Goal: Task Accomplishment & Management: Complete application form

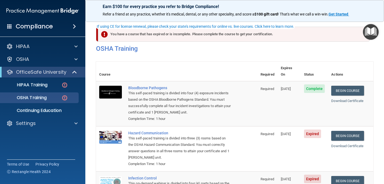
scroll to position [31, 0]
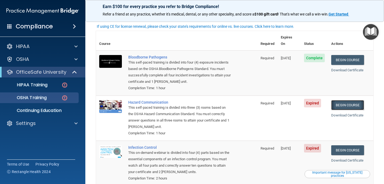
click at [349, 100] on link "Begin Course" at bounding box center [347, 105] width 33 height 10
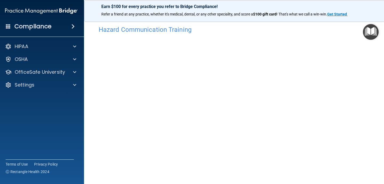
scroll to position [5, 0]
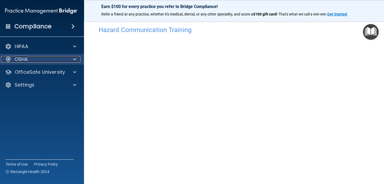
click at [73, 61] on span at bounding box center [74, 59] width 3 height 6
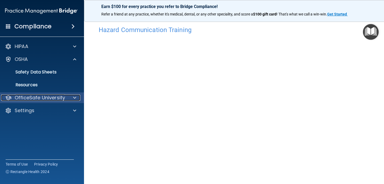
click at [53, 100] on p "OfficeSafe University" at bounding box center [40, 97] width 50 height 6
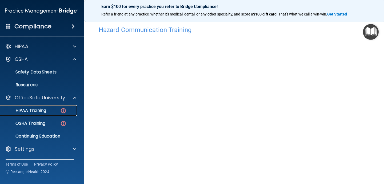
click at [64, 112] on img at bounding box center [63, 110] width 7 height 7
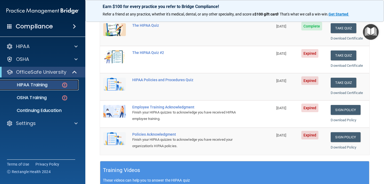
scroll to position [77, 0]
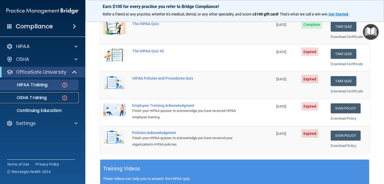
click at [51, 99] on div "OSHA Training" at bounding box center [39, 97] width 73 height 5
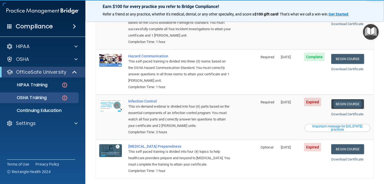
click at [347, 99] on link "Begin Course" at bounding box center [347, 104] width 33 height 10
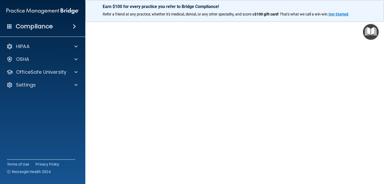
scroll to position [23, 0]
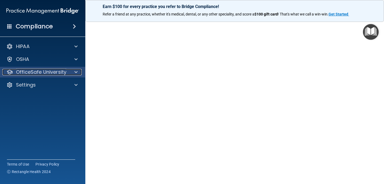
click at [72, 72] on div at bounding box center [74, 72] width 13 height 6
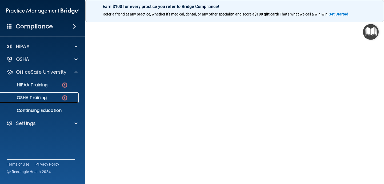
click at [51, 99] on div "OSHA Training" at bounding box center [39, 97] width 73 height 5
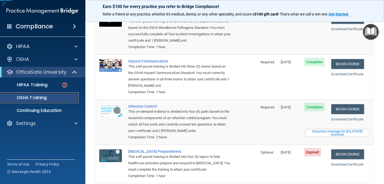
scroll to position [78, 0]
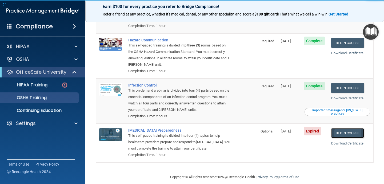
click at [354, 128] on link "Begin Course" at bounding box center [347, 133] width 33 height 10
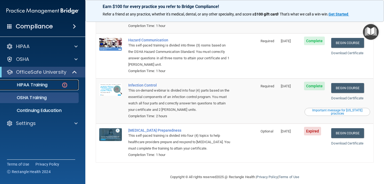
click at [48, 84] on div "HIPAA Training" at bounding box center [39, 84] width 73 height 5
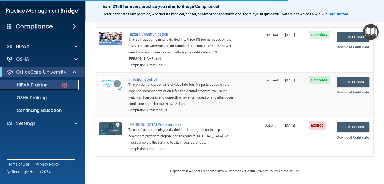
scroll to position [217, 0]
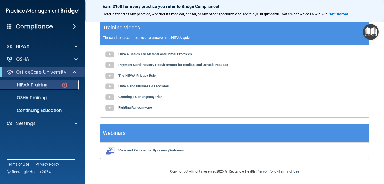
click at [49, 85] on div "HIPAA Training" at bounding box center [39, 84] width 73 height 5
click at [49, 73] on p "OfficeSafe University" at bounding box center [41, 72] width 50 height 6
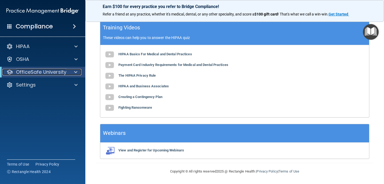
click at [53, 72] on p "OfficeSafe University" at bounding box center [41, 72] width 50 height 6
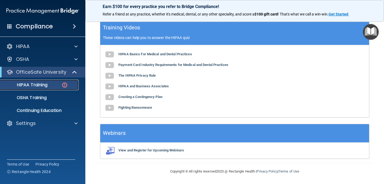
click at [68, 86] on div "HIPAA Training" at bounding box center [39, 84] width 73 height 5
click at [44, 86] on p "HIPAA Training" at bounding box center [25, 84] width 44 height 5
click at [35, 87] on p "HIPAA Training" at bounding box center [25, 84] width 44 height 5
click at [32, 85] on p "HIPAA Training" at bounding box center [25, 84] width 44 height 5
click at [51, 109] on p "Continuing Education" at bounding box center [39, 110] width 73 height 5
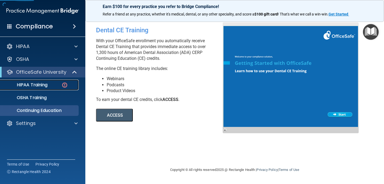
click at [66, 84] on img at bounding box center [64, 85] width 7 height 7
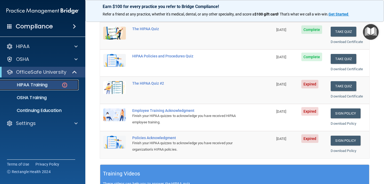
scroll to position [73, 0]
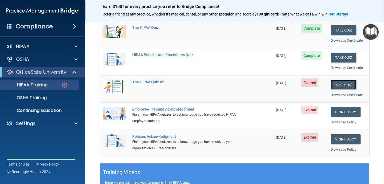
click at [343, 83] on button "Take Quiz" at bounding box center [343, 85] width 26 height 10
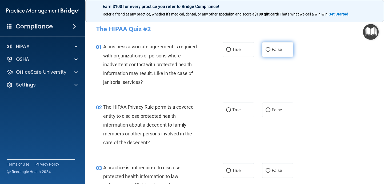
click at [268, 48] on input "False" at bounding box center [267, 50] width 5 height 4
radio input "true"
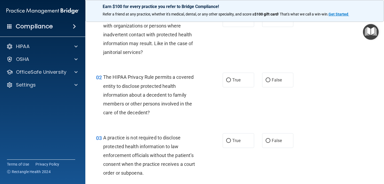
scroll to position [33, 0]
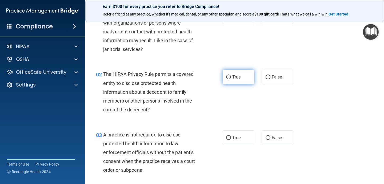
click at [228, 77] on input "True" at bounding box center [228, 77] width 5 height 4
radio input "true"
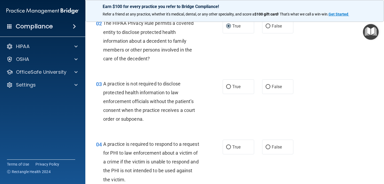
scroll to position [85, 0]
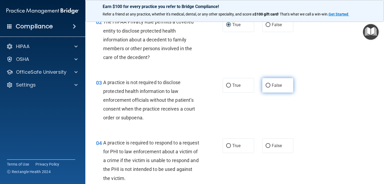
click at [266, 85] on input "False" at bounding box center [267, 85] width 5 height 4
radio input "true"
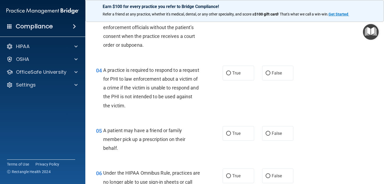
scroll to position [158, 0]
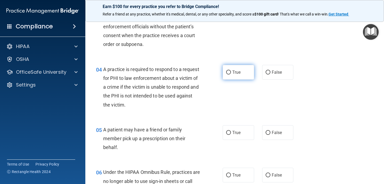
click at [229, 73] on input "True" at bounding box center [228, 72] width 5 height 4
radio input "true"
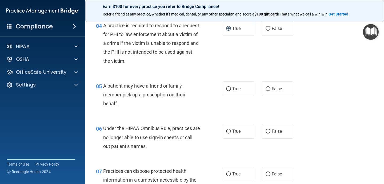
scroll to position [202, 0]
click at [269, 87] on input "False" at bounding box center [267, 88] width 5 height 4
radio input "true"
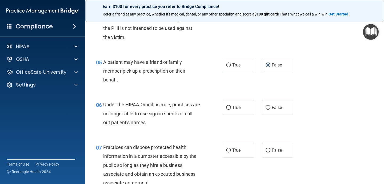
scroll to position [229, 0]
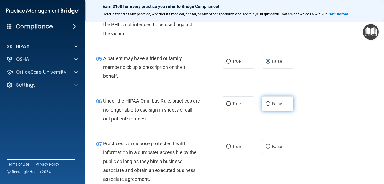
click at [270, 105] on label "False" at bounding box center [277, 103] width 31 height 15
click at [270, 105] on input "False" at bounding box center [267, 104] width 5 height 4
radio input "true"
click at [269, 148] on input "False" at bounding box center [267, 146] width 5 height 4
radio input "true"
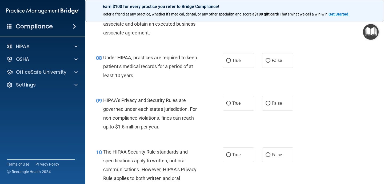
scroll to position [376, 0]
click at [268, 61] on input "False" at bounding box center [267, 60] width 5 height 4
radio input "true"
click at [228, 102] on input "True" at bounding box center [228, 103] width 5 height 4
radio input "true"
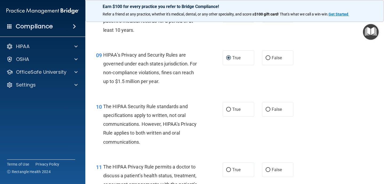
scroll to position [421, 0]
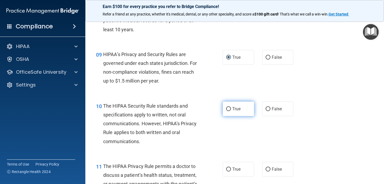
click at [229, 107] on input "True" at bounding box center [228, 109] width 5 height 4
radio input "true"
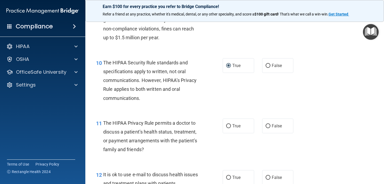
scroll to position [465, 0]
click at [266, 125] on input "False" at bounding box center [267, 126] width 5 height 4
radio input "true"
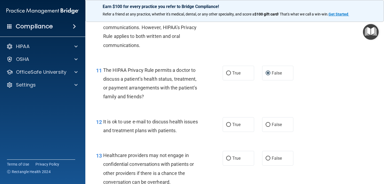
scroll to position [519, 0]
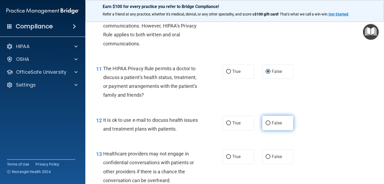
click at [269, 122] on input "False" at bounding box center [267, 123] width 5 height 4
radio input "true"
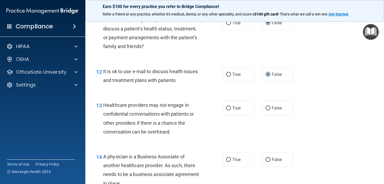
scroll to position [568, 0]
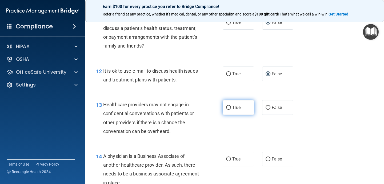
click at [230, 108] on input "True" at bounding box center [228, 107] width 5 height 4
radio input "true"
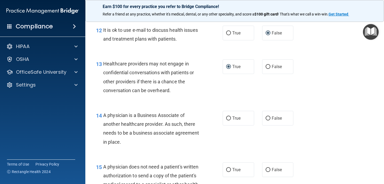
scroll to position [618, 0]
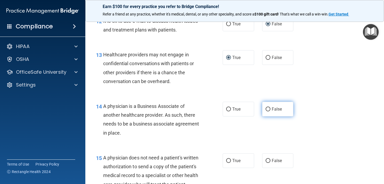
click at [268, 110] on input "False" at bounding box center [267, 109] width 5 height 4
radio input "true"
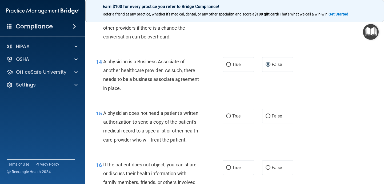
scroll to position [663, 0]
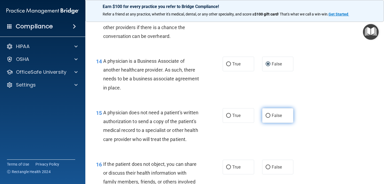
click at [268, 116] on input "False" at bounding box center [267, 115] width 5 height 4
radio input "true"
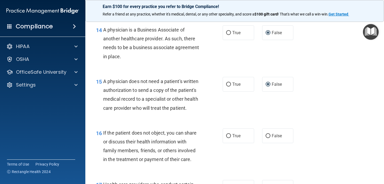
scroll to position [697, 0]
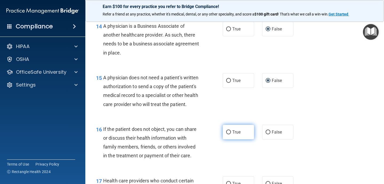
click at [228, 132] on input "True" at bounding box center [228, 132] width 5 height 4
radio input "true"
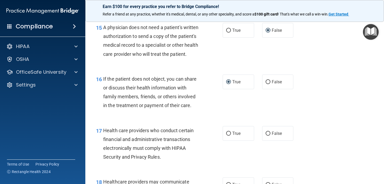
scroll to position [748, 0]
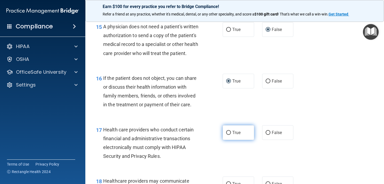
click at [229, 132] on input "True" at bounding box center [228, 133] width 5 height 4
radio input "true"
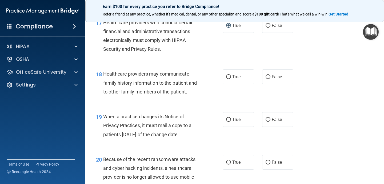
scroll to position [859, 0]
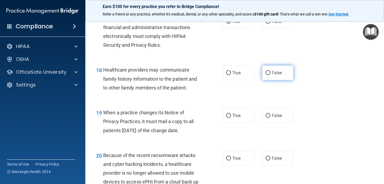
click at [266, 74] on input "False" at bounding box center [267, 73] width 5 height 4
radio input "true"
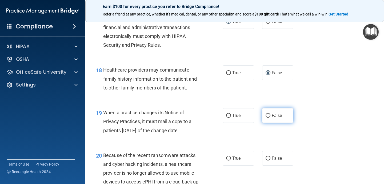
click at [265, 118] on label "False" at bounding box center [277, 115] width 31 height 15
click at [265, 117] on input "False" at bounding box center [267, 115] width 5 height 4
radio input "true"
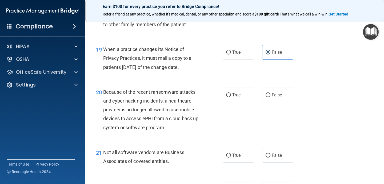
scroll to position [923, 0]
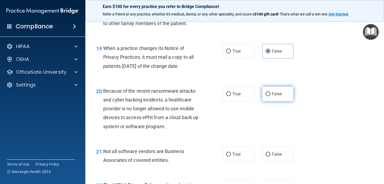
click at [271, 92] on label "False" at bounding box center [277, 93] width 31 height 15
click at [270, 92] on input "False" at bounding box center [267, 94] width 5 height 4
radio input "true"
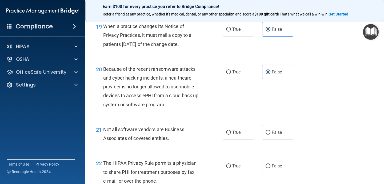
scroll to position [948, 0]
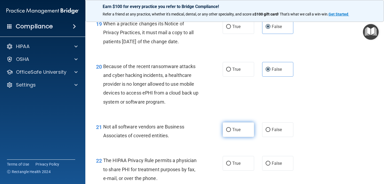
click at [228, 129] on input "True" at bounding box center [228, 130] width 5 height 4
radio input "true"
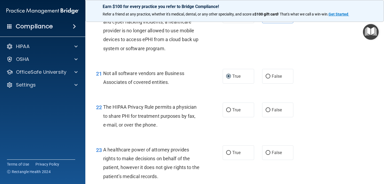
scroll to position [1005, 0]
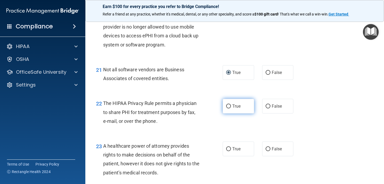
click at [229, 108] on input "True" at bounding box center [228, 106] width 5 height 4
radio input "true"
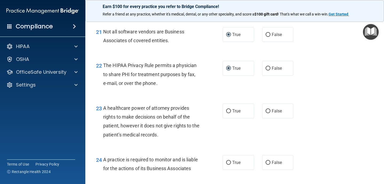
scroll to position [1045, 0]
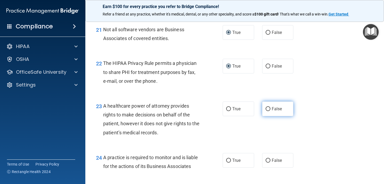
click at [268, 108] on input "False" at bounding box center [267, 109] width 5 height 4
radio input "true"
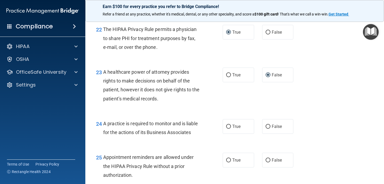
scroll to position [1079, 0]
click at [229, 128] on input "True" at bounding box center [228, 126] width 5 height 4
radio input "true"
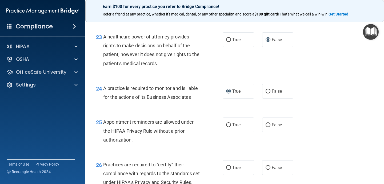
scroll to position [1115, 0]
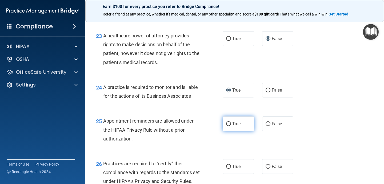
click at [228, 124] on input "True" at bounding box center [228, 124] width 5 height 4
radio input "true"
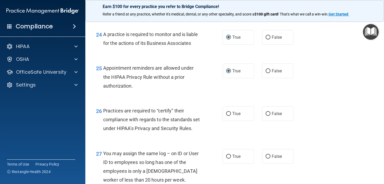
scroll to position [1168, 0]
click at [229, 113] on input "True" at bounding box center [228, 113] width 5 height 4
radio input "true"
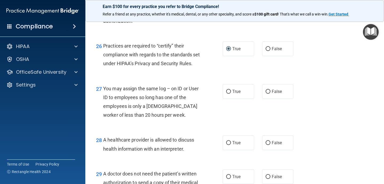
scroll to position [1234, 0]
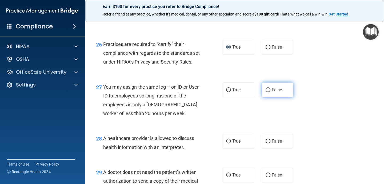
click at [266, 92] on input "False" at bounding box center [267, 90] width 5 height 4
radio input "true"
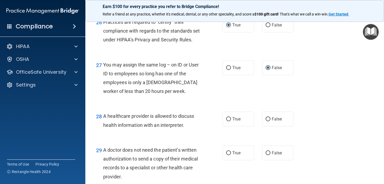
scroll to position [1262, 0]
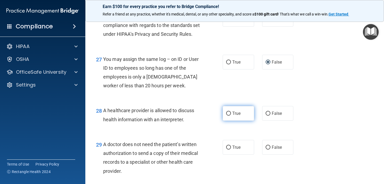
click at [229, 115] on input "True" at bounding box center [228, 113] width 5 height 4
radio input "true"
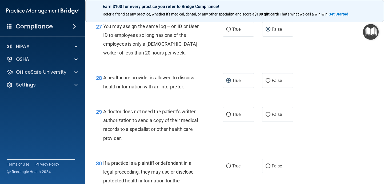
scroll to position [1300, 0]
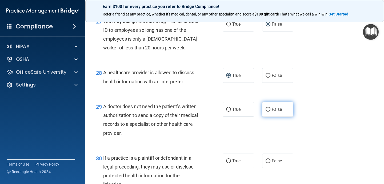
click at [268, 111] on input "False" at bounding box center [267, 109] width 5 height 4
radio input "true"
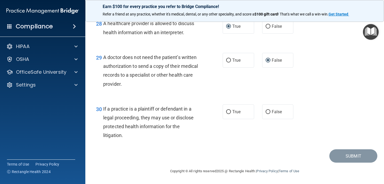
scroll to position [1358, 0]
click at [269, 113] on input "False" at bounding box center [267, 112] width 5 height 4
radio input "true"
click at [346, 154] on button "Submit" at bounding box center [353, 156] width 48 height 14
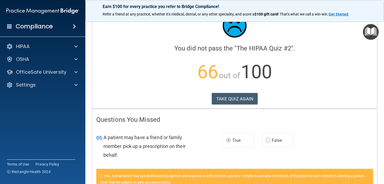
scroll to position [14, 0]
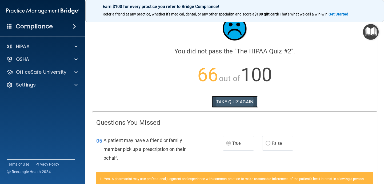
click at [232, 101] on button "TAKE QUIZ AGAIN" at bounding box center [235, 102] width 46 height 12
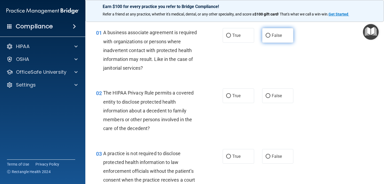
click at [267, 35] on input "False" at bounding box center [267, 36] width 5 height 4
radio input "true"
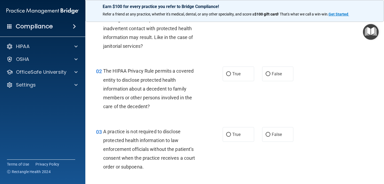
scroll to position [38, 0]
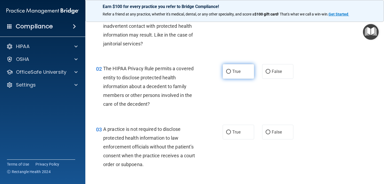
click at [230, 70] on input "True" at bounding box center [228, 72] width 5 height 4
radio input "true"
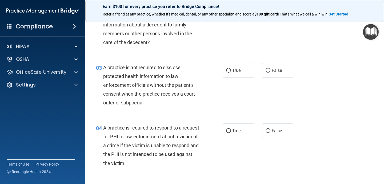
scroll to position [100, 0]
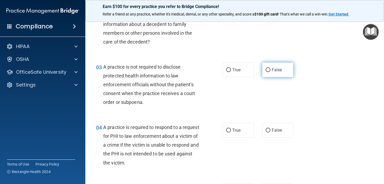
click at [268, 70] on input "False" at bounding box center [267, 70] width 5 height 4
radio input "true"
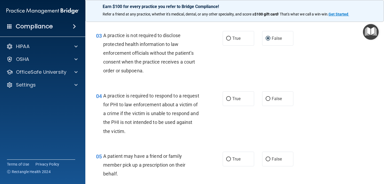
scroll to position [136, 0]
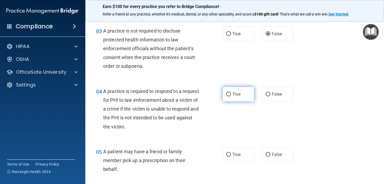
click at [227, 95] on input "True" at bounding box center [228, 94] width 5 height 4
radio input "true"
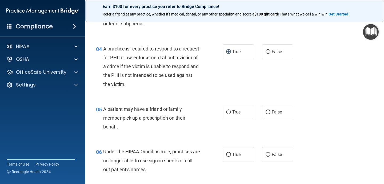
scroll to position [181, 0]
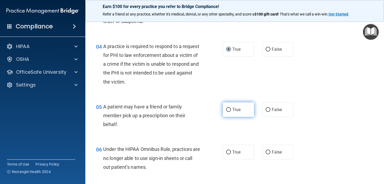
click at [228, 109] on input "True" at bounding box center [228, 110] width 5 height 4
radio input "true"
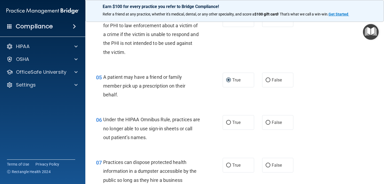
scroll to position [212, 0]
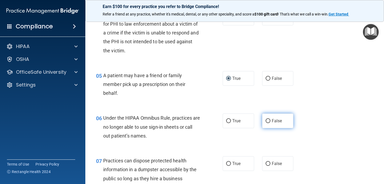
click at [269, 122] on input "False" at bounding box center [267, 121] width 5 height 4
radio input "true"
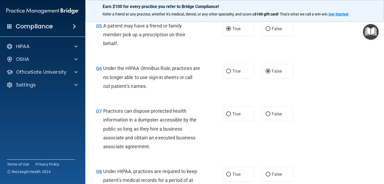
scroll to position [264, 0]
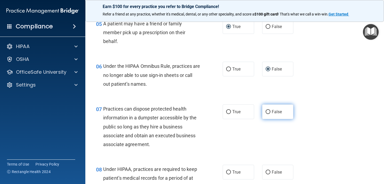
click at [266, 110] on input "False" at bounding box center [267, 112] width 5 height 4
radio input "true"
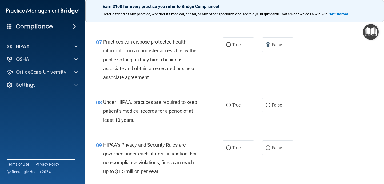
scroll to position [332, 0]
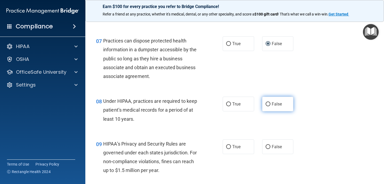
click at [268, 103] on input "False" at bounding box center [267, 104] width 5 height 4
radio input "true"
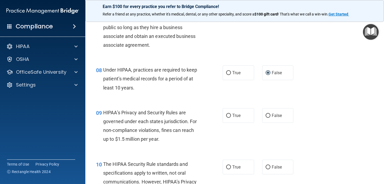
scroll to position [364, 0]
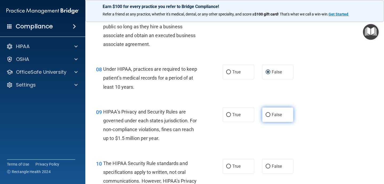
click at [268, 114] on input "False" at bounding box center [267, 115] width 5 height 4
radio input "true"
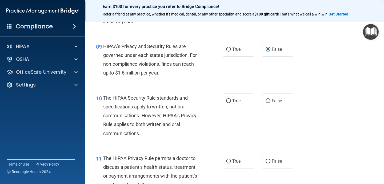
scroll to position [431, 0]
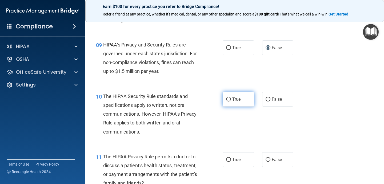
click at [225, 100] on label "True" at bounding box center [237, 99] width 31 height 15
click at [226, 100] on input "True" at bounding box center [228, 99] width 5 height 4
radio input "true"
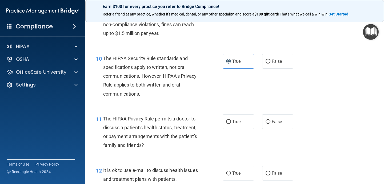
scroll to position [470, 0]
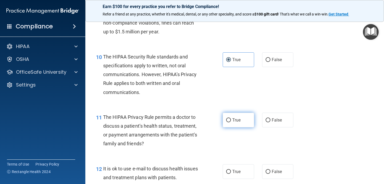
click at [229, 119] on input "True" at bounding box center [228, 120] width 5 height 4
radio input "true"
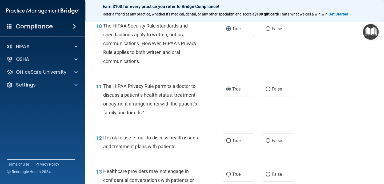
scroll to position [502, 0]
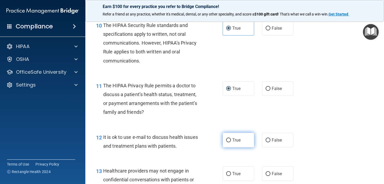
click at [228, 140] on input "True" at bounding box center [228, 140] width 5 height 4
radio input "true"
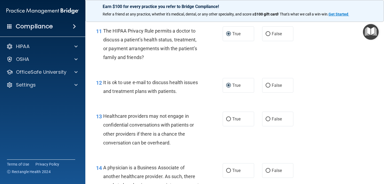
scroll to position [558, 0]
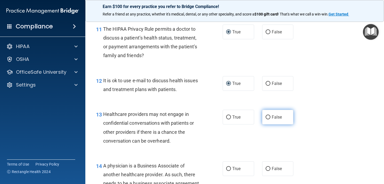
click at [270, 115] on label "False" at bounding box center [277, 116] width 31 height 15
click at [270, 115] on input "False" at bounding box center [267, 117] width 5 height 4
radio input "true"
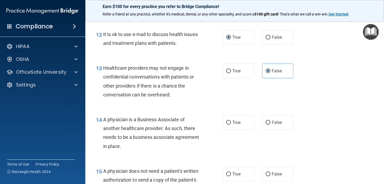
scroll to position [607, 0]
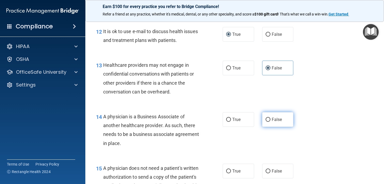
click at [268, 119] on input "False" at bounding box center [267, 119] width 5 height 4
radio input "true"
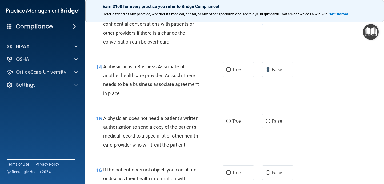
scroll to position [669, 0]
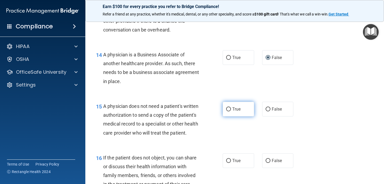
click at [232, 107] on label "True" at bounding box center [237, 109] width 31 height 15
click at [231, 107] on input "True" at bounding box center [228, 109] width 5 height 4
radio input "true"
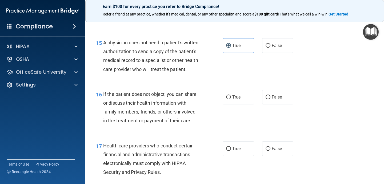
scroll to position [736, 0]
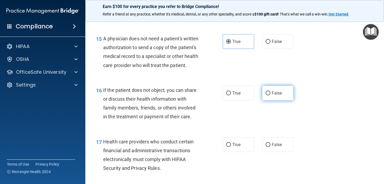
click at [268, 92] on input "False" at bounding box center [267, 93] width 5 height 4
radio input "true"
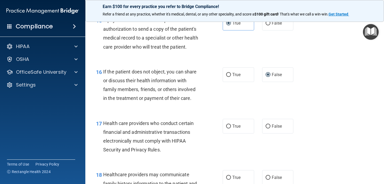
scroll to position [764, 0]
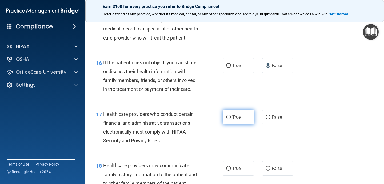
click at [229, 116] on input "True" at bounding box center [228, 117] width 5 height 4
radio input "true"
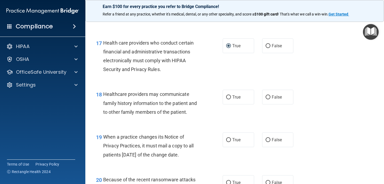
scroll to position [836, 0]
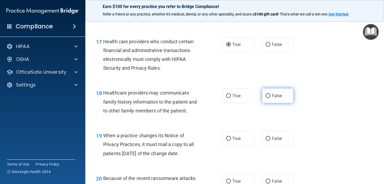
click at [267, 99] on label "False" at bounding box center [277, 95] width 31 height 15
click at [267, 98] on input "False" at bounding box center [267, 96] width 5 height 4
radio input "true"
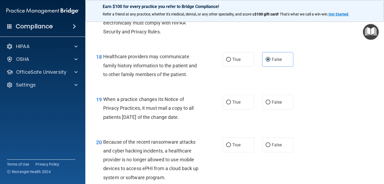
scroll to position [874, 0]
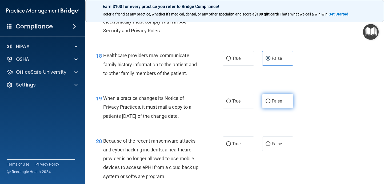
click at [268, 101] on input "False" at bounding box center [267, 101] width 5 height 4
radio input "true"
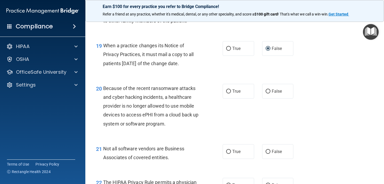
scroll to position [926, 0]
click at [269, 92] on input "False" at bounding box center [267, 91] width 5 height 4
radio input "true"
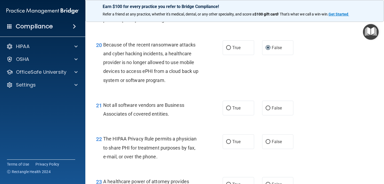
scroll to position [971, 0]
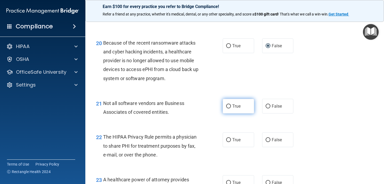
click at [230, 108] on input "True" at bounding box center [228, 106] width 5 height 4
radio input "true"
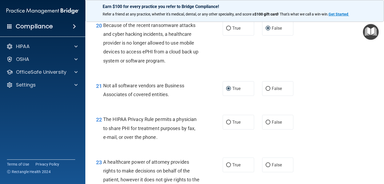
scroll to position [995, 0]
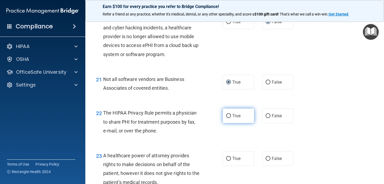
click at [226, 117] on input "True" at bounding box center [228, 116] width 5 height 4
radio input "true"
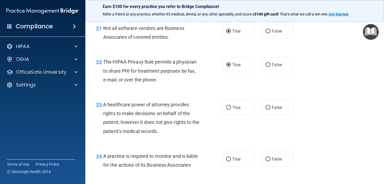
scroll to position [1048, 0]
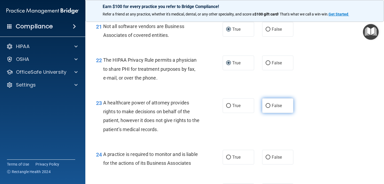
click at [269, 104] on input "False" at bounding box center [267, 106] width 5 height 4
radio input "true"
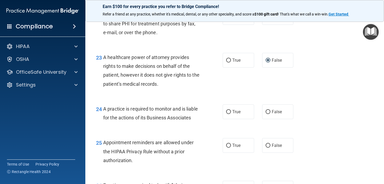
scroll to position [1095, 0]
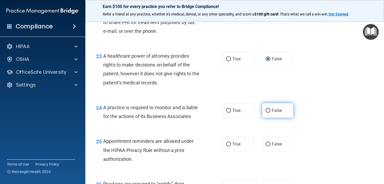
click at [271, 109] on label "False" at bounding box center [277, 110] width 31 height 15
click at [270, 109] on input "False" at bounding box center [267, 110] width 5 height 4
radio input "true"
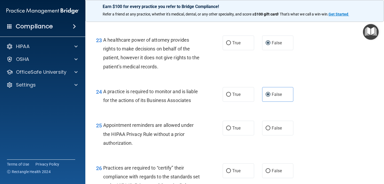
scroll to position [1122, 0]
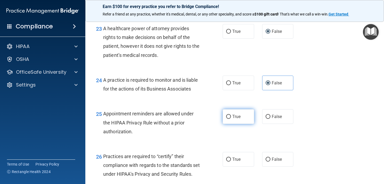
click at [229, 117] on input "True" at bounding box center [228, 117] width 5 height 4
radio input "true"
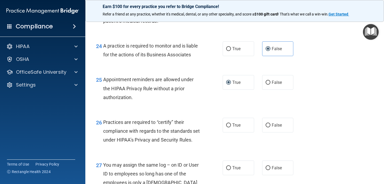
scroll to position [1160, 0]
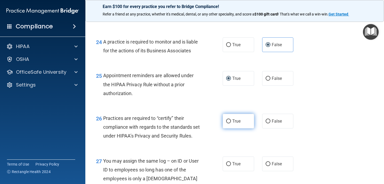
click at [229, 122] on input "True" at bounding box center [228, 121] width 5 height 4
radio input "true"
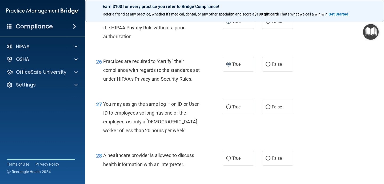
scroll to position [1220, 0]
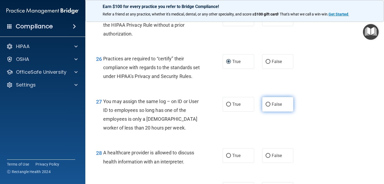
click at [267, 106] on input "False" at bounding box center [267, 104] width 5 height 4
radio input "true"
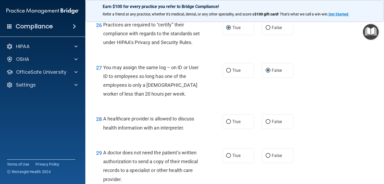
scroll to position [1258, 0]
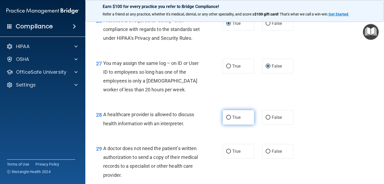
click at [229, 119] on input "True" at bounding box center [228, 117] width 5 height 4
radio input "true"
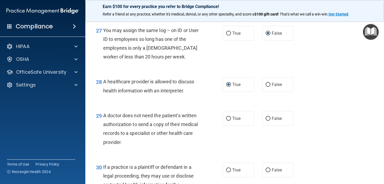
scroll to position [1294, 0]
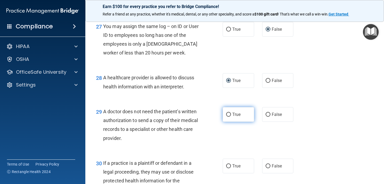
click at [229, 116] on input "True" at bounding box center [228, 114] width 5 height 4
radio input "true"
click at [268, 116] on input "False" at bounding box center [267, 114] width 5 height 4
radio input "true"
radio input "false"
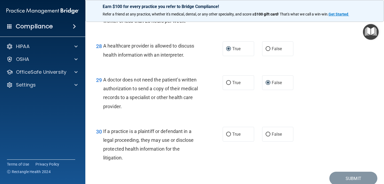
scroll to position [1332, 0]
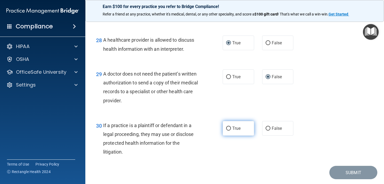
click at [228, 130] on input "True" at bounding box center [228, 128] width 5 height 4
radio input "true"
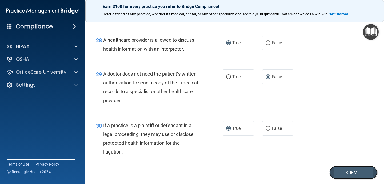
click at [347, 179] on button "Submit" at bounding box center [353, 172] width 48 height 14
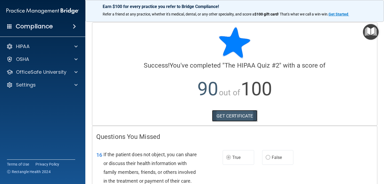
click at [233, 115] on link "GET CERTIFICATE" at bounding box center [235, 116] width 46 height 12
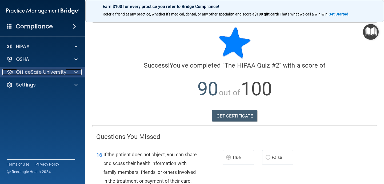
click at [49, 75] on p "OfficeSafe University" at bounding box center [41, 72] width 50 height 6
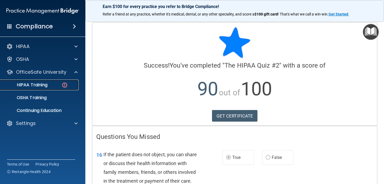
click at [63, 86] on img at bounding box center [64, 85] width 7 height 7
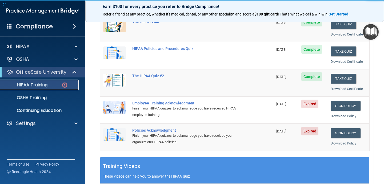
scroll to position [81, 0]
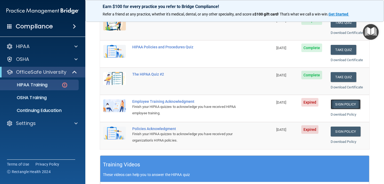
click at [343, 104] on link "Sign Policy" at bounding box center [345, 104] width 30 height 10
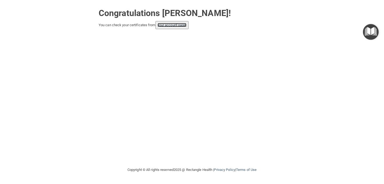
click at [169, 26] on link "your account page!" at bounding box center [171, 25] width 29 height 4
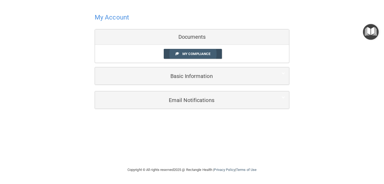
click at [195, 54] on span "My Compliance" at bounding box center [196, 54] width 28 height 4
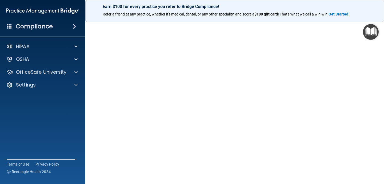
scroll to position [22, 0]
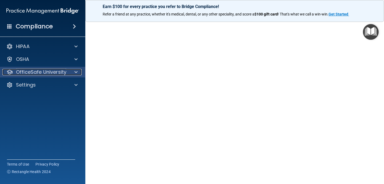
click at [49, 72] on p "OfficeSafe University" at bounding box center [41, 72] width 50 height 6
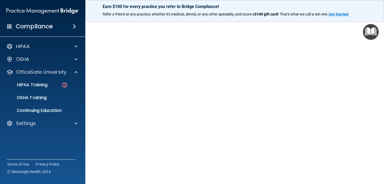
click at [54, 91] on ul "HIPAA Training OSHA Training Continuing Education" at bounding box center [43, 96] width 96 height 38
click at [55, 86] on div "HIPAA Training" at bounding box center [39, 84] width 73 height 5
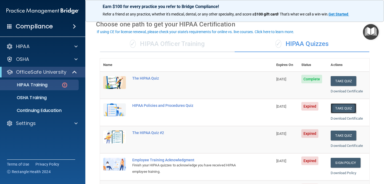
click at [344, 111] on button "Take Quiz" at bounding box center [343, 108] width 26 height 10
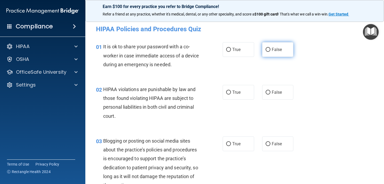
click at [269, 50] on input "False" at bounding box center [267, 50] width 5 height 4
radio input "true"
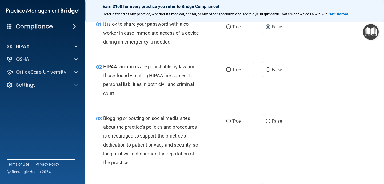
scroll to position [24, 0]
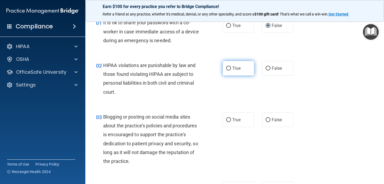
click at [228, 68] on input "True" at bounding box center [228, 68] width 5 height 4
radio input "true"
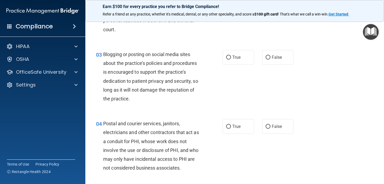
scroll to position [89, 0]
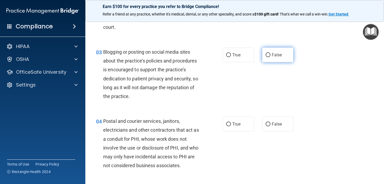
click at [268, 55] on input "False" at bounding box center [267, 55] width 5 height 4
radio input "true"
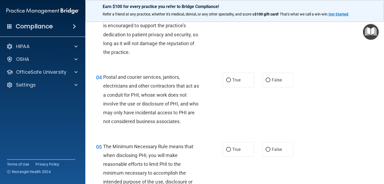
scroll to position [135, 0]
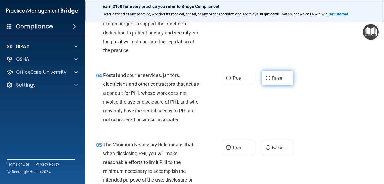
click at [268, 77] on input "False" at bounding box center [267, 78] width 5 height 4
radio input "true"
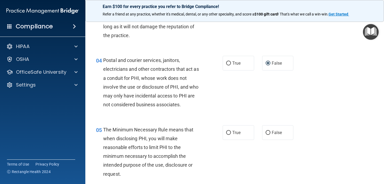
scroll to position [157, 0]
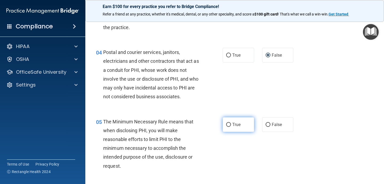
click at [228, 123] on input "True" at bounding box center [228, 125] width 5 height 4
radio input "true"
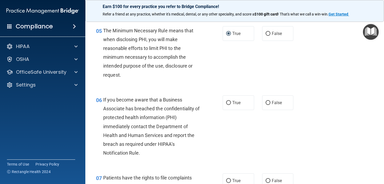
scroll to position [251, 0]
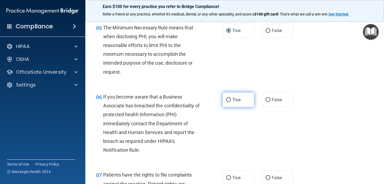
click at [228, 100] on input "True" at bounding box center [228, 100] width 5 height 4
radio input "true"
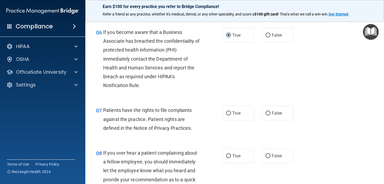
scroll to position [316, 0]
click at [227, 115] on label "True" at bounding box center [237, 112] width 31 height 15
click at [227, 115] on input "True" at bounding box center [228, 113] width 5 height 4
radio input "true"
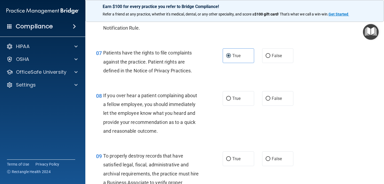
scroll to position [375, 0]
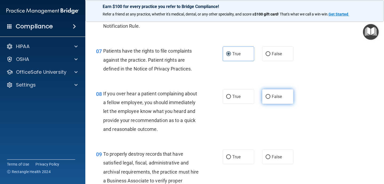
click at [268, 95] on input "False" at bounding box center [267, 97] width 5 height 4
radio input "true"
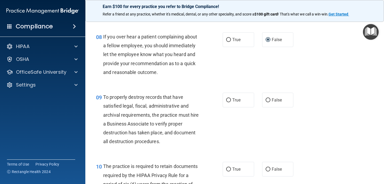
scroll to position [437, 0]
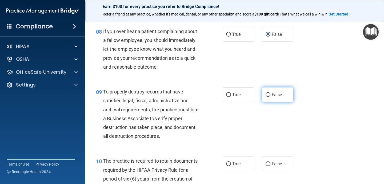
click at [267, 95] on input "False" at bounding box center [267, 95] width 5 height 4
radio input "true"
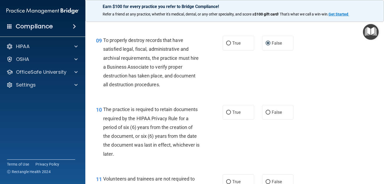
scroll to position [492, 0]
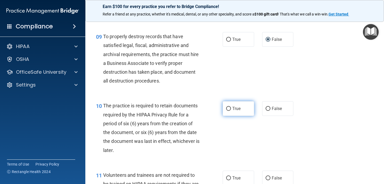
click at [229, 108] on input "True" at bounding box center [228, 109] width 5 height 4
radio input "true"
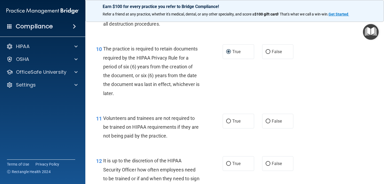
scroll to position [549, 0]
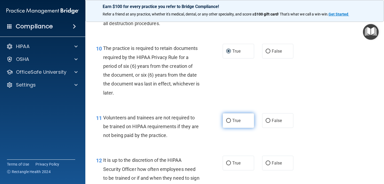
click at [227, 120] on input "True" at bounding box center [228, 121] width 5 height 4
radio input "true"
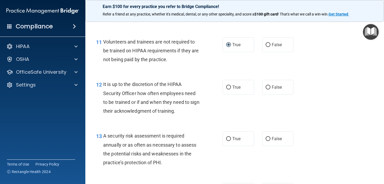
scroll to position [625, 0]
click at [267, 88] on input "False" at bounding box center [267, 87] width 5 height 4
radio input "true"
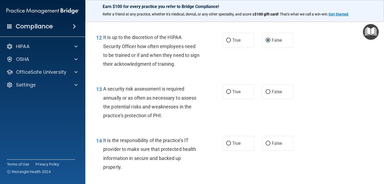
scroll to position [672, 0]
click at [229, 92] on input "True" at bounding box center [228, 92] width 5 height 4
radio input "true"
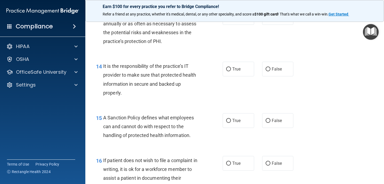
scroll to position [748, 0]
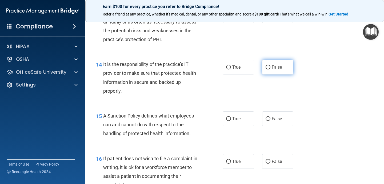
click at [268, 67] on input "False" at bounding box center [267, 67] width 5 height 4
radio input "true"
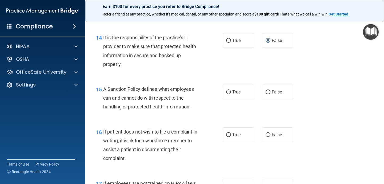
scroll to position [775, 0]
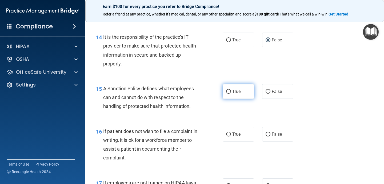
click at [230, 91] on input "True" at bounding box center [228, 92] width 5 height 4
radio input "true"
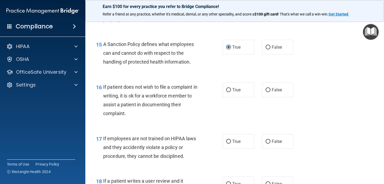
scroll to position [819, 0]
click at [228, 90] on input "True" at bounding box center [228, 90] width 5 height 4
radio input "true"
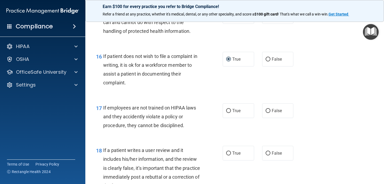
scroll to position [851, 0]
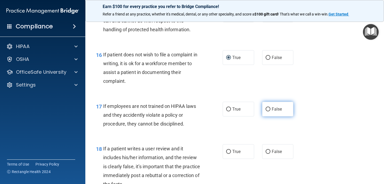
click at [267, 109] on input "False" at bounding box center [267, 109] width 5 height 4
radio input "true"
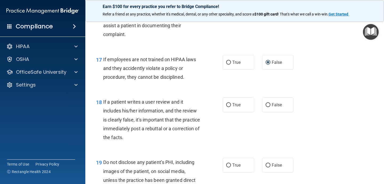
scroll to position [899, 0]
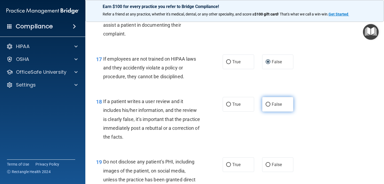
click at [267, 104] on input "False" at bounding box center [267, 104] width 5 height 4
radio input "true"
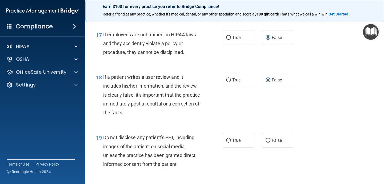
scroll to position [927, 0]
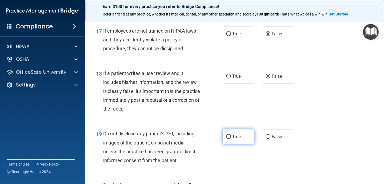
click at [228, 135] on input "True" at bounding box center [228, 137] width 5 height 4
radio input "true"
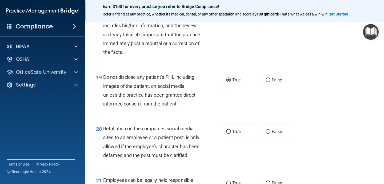
scroll to position [983, 0]
click at [267, 133] on input "False" at bounding box center [267, 131] width 5 height 4
radio input "true"
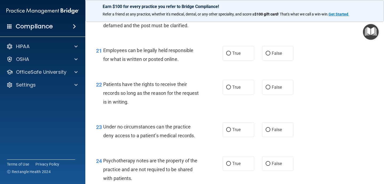
scroll to position [1114, 0]
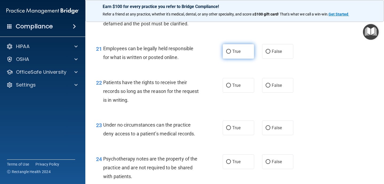
click at [228, 54] on input "True" at bounding box center [228, 52] width 5 height 4
radio input "true"
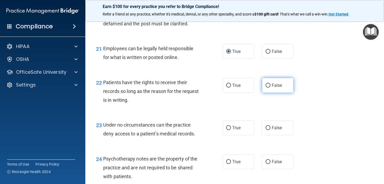
click at [267, 87] on input "False" at bounding box center [267, 85] width 5 height 4
radio input "true"
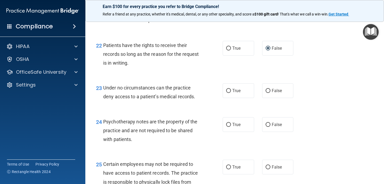
scroll to position [1153, 0]
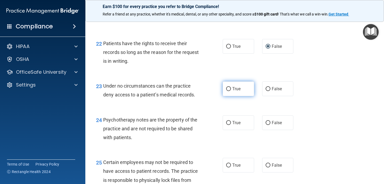
click at [229, 91] on input "True" at bounding box center [228, 89] width 5 height 4
radio input "true"
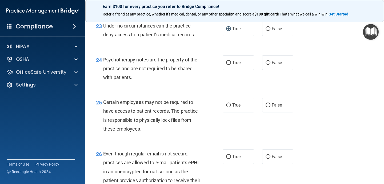
scroll to position [1215, 0]
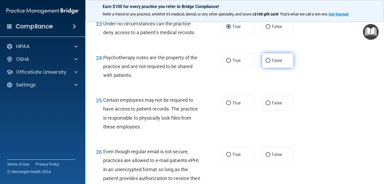
click at [269, 63] on input "False" at bounding box center [267, 61] width 5 height 4
radio input "true"
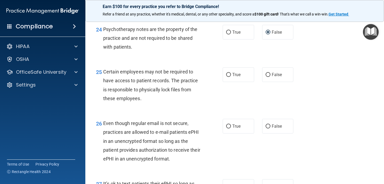
scroll to position [1248, 0]
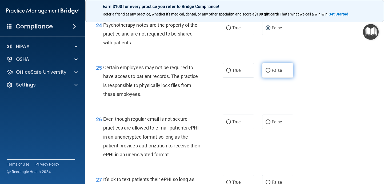
click at [268, 72] on input "False" at bounding box center [267, 70] width 5 height 4
radio input "true"
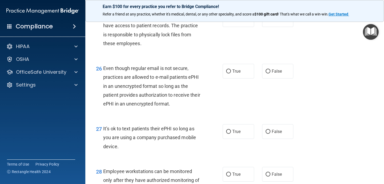
scroll to position [1301, 0]
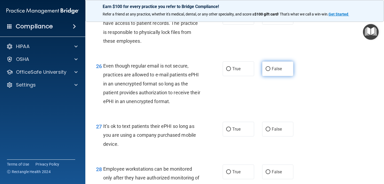
click at [267, 71] on input "False" at bounding box center [267, 69] width 5 height 4
radio input "true"
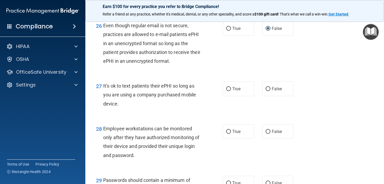
scroll to position [1340, 0]
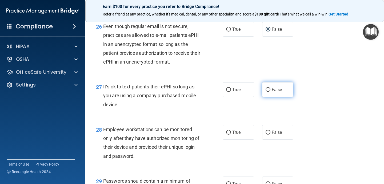
click at [268, 92] on input "False" at bounding box center [267, 90] width 5 height 4
radio input "true"
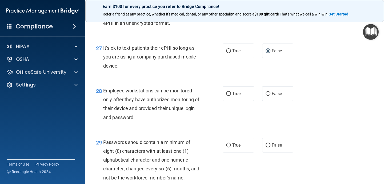
scroll to position [1380, 0]
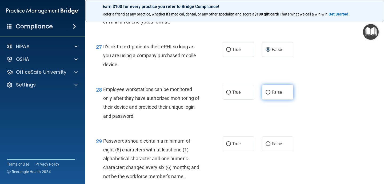
click at [267, 94] on input "False" at bounding box center [267, 92] width 5 height 4
radio input "true"
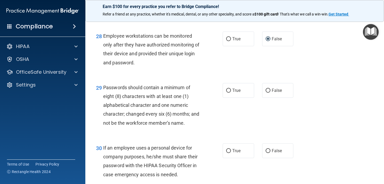
scroll to position [1435, 0]
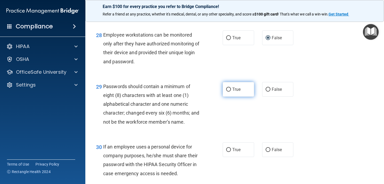
click at [229, 91] on input "True" at bounding box center [228, 89] width 5 height 4
radio input "true"
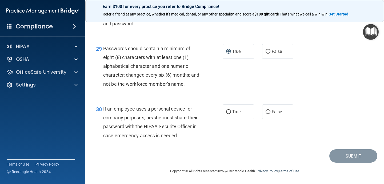
scroll to position [1478, 0]
click at [268, 114] on input "False" at bounding box center [267, 112] width 5 height 4
radio input "true"
click at [355, 161] on button "Submit" at bounding box center [353, 156] width 48 height 14
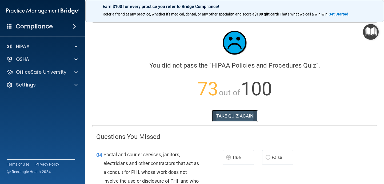
click at [244, 121] on button "TAKE QUIZ AGAIN" at bounding box center [235, 116] width 46 height 12
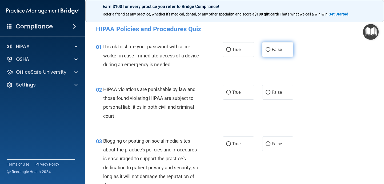
click at [268, 49] on input "False" at bounding box center [267, 50] width 5 height 4
radio input "true"
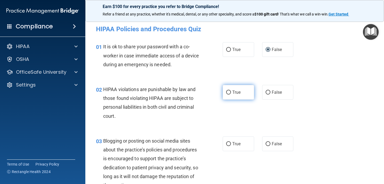
click at [229, 92] on input "True" at bounding box center [228, 92] width 5 height 4
radio input "true"
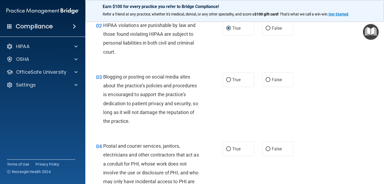
scroll to position [65, 0]
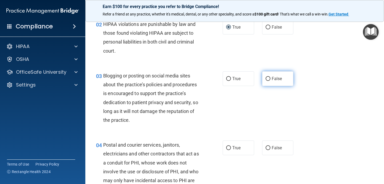
click at [270, 79] on input "False" at bounding box center [267, 79] width 5 height 4
radio input "true"
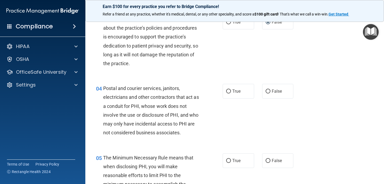
scroll to position [122, 0]
click at [228, 92] on input "True" at bounding box center [228, 91] width 5 height 4
radio input "true"
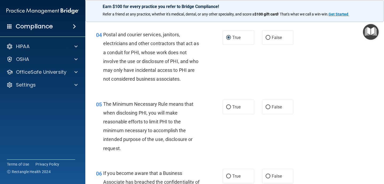
scroll to position [178, 0]
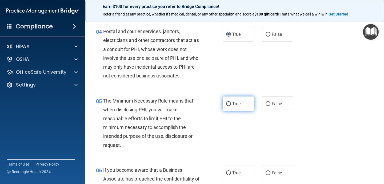
click at [229, 103] on input "True" at bounding box center [228, 104] width 5 height 4
radio input "true"
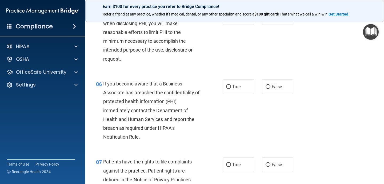
scroll to position [265, 0]
click at [268, 87] on input "False" at bounding box center [267, 86] width 5 height 4
radio input "true"
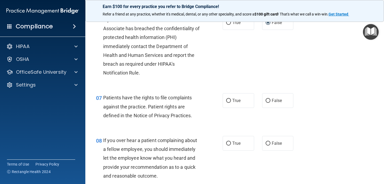
scroll to position [330, 0]
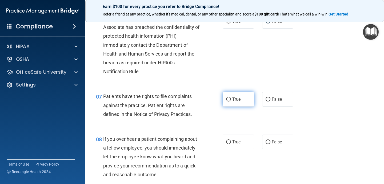
click at [229, 99] on input "True" at bounding box center [228, 99] width 5 height 4
radio input "true"
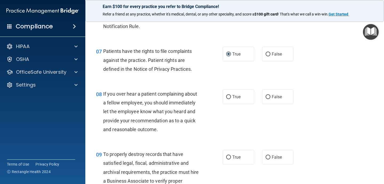
scroll to position [376, 0]
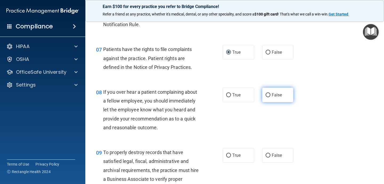
click at [268, 96] on input "False" at bounding box center [267, 95] width 5 height 4
radio input "true"
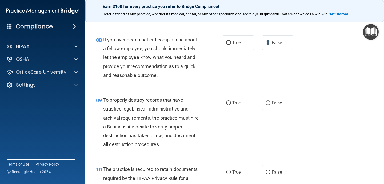
scroll to position [430, 0]
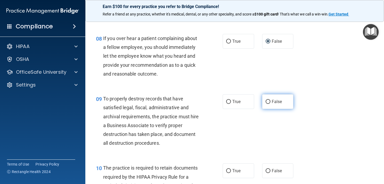
click at [267, 102] on input "False" at bounding box center [267, 102] width 5 height 4
radio input "true"
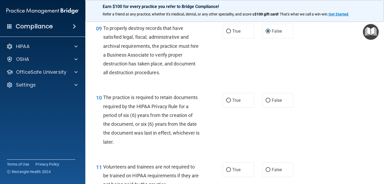
scroll to position [502, 0]
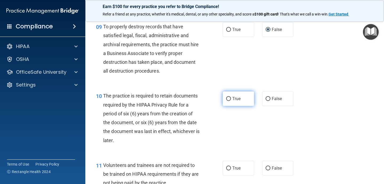
click at [229, 98] on input "True" at bounding box center [228, 99] width 5 height 4
radio input "true"
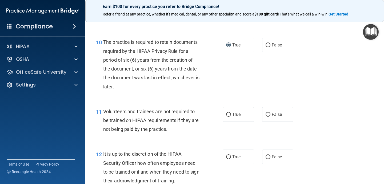
scroll to position [564, 0]
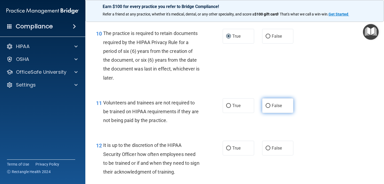
click at [268, 105] on input "False" at bounding box center [267, 106] width 5 height 4
radio input "true"
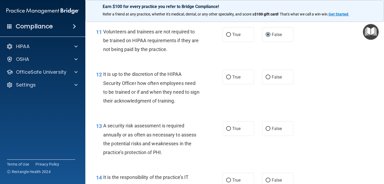
scroll to position [635, 0]
click at [268, 76] on input "False" at bounding box center [267, 77] width 5 height 4
radio input "true"
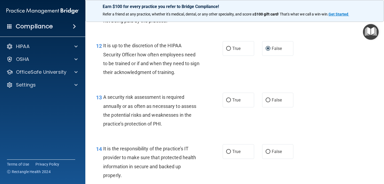
scroll to position [665, 0]
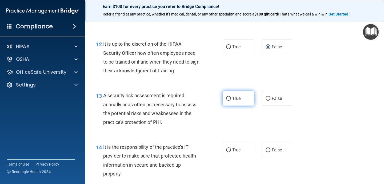
click at [228, 97] on input "True" at bounding box center [228, 98] width 5 height 4
radio input "true"
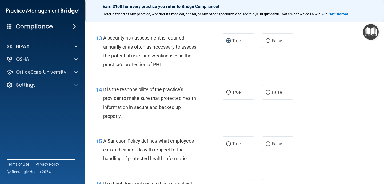
scroll to position [726, 0]
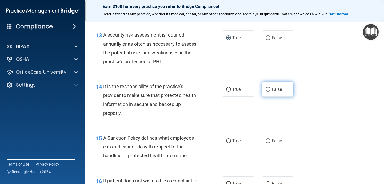
click at [267, 91] on input "False" at bounding box center [267, 89] width 5 height 4
radio input "true"
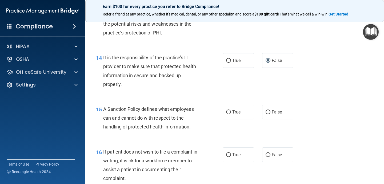
scroll to position [755, 0]
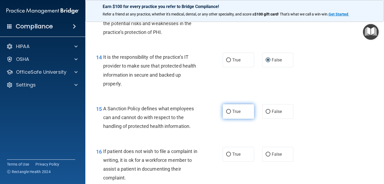
click at [228, 111] on input "True" at bounding box center [228, 111] width 5 height 4
radio input "true"
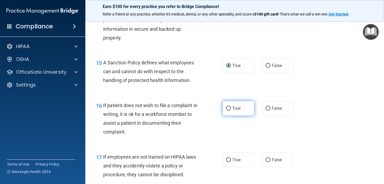
scroll to position [803, 0]
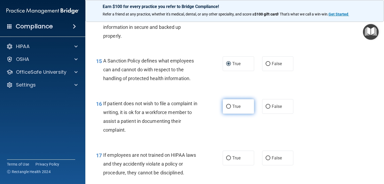
click at [228, 108] on input "True" at bounding box center [228, 106] width 5 height 4
radio input "true"
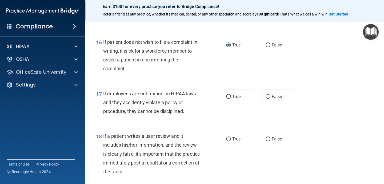
scroll to position [864, 0]
click at [269, 95] on input "False" at bounding box center [267, 96] width 5 height 4
radio input "true"
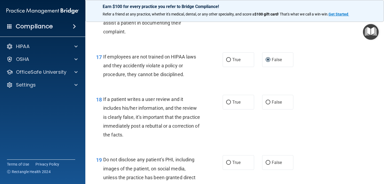
scroll to position [902, 0]
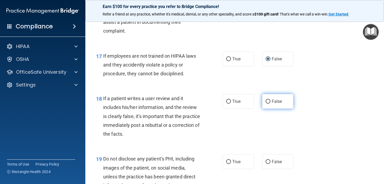
click at [265, 103] on label "False" at bounding box center [277, 101] width 31 height 15
click at [265, 103] on input "False" at bounding box center [267, 101] width 5 height 4
radio input "true"
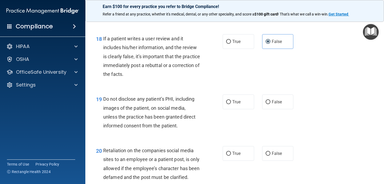
scroll to position [963, 0]
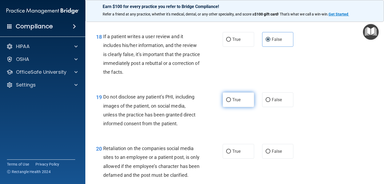
click at [229, 100] on input "True" at bounding box center [228, 100] width 5 height 4
radio input "true"
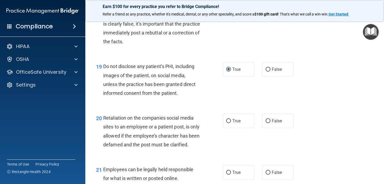
scroll to position [1002, 0]
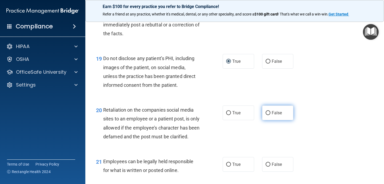
click at [271, 111] on label "False" at bounding box center [277, 112] width 31 height 15
click at [270, 111] on input "False" at bounding box center [267, 113] width 5 height 4
radio input "true"
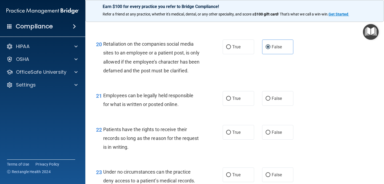
scroll to position [1068, 0]
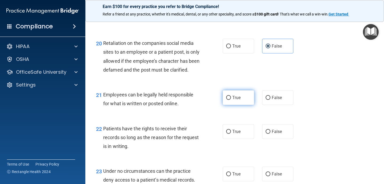
click at [230, 100] on input "True" at bounding box center [228, 98] width 5 height 4
radio input "true"
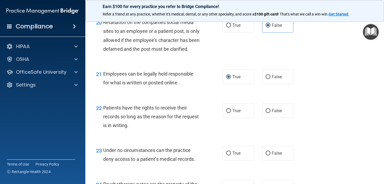
scroll to position [1098, 0]
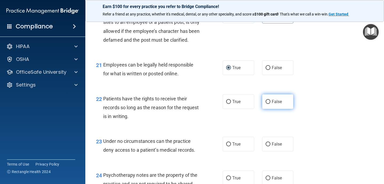
click at [266, 104] on input "False" at bounding box center [267, 102] width 5 height 4
radio input "true"
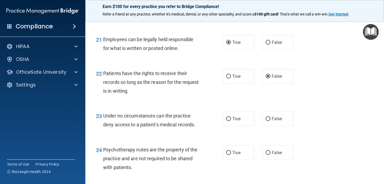
scroll to position [1125, 0]
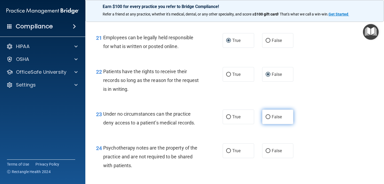
click at [268, 119] on input "False" at bounding box center [267, 117] width 5 height 4
radio input "true"
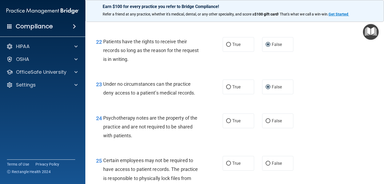
scroll to position [1157, 0]
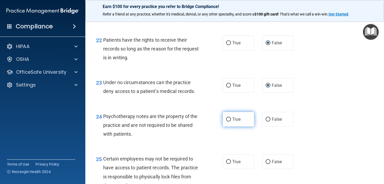
click at [229, 121] on input "True" at bounding box center [228, 119] width 5 height 4
radio input "true"
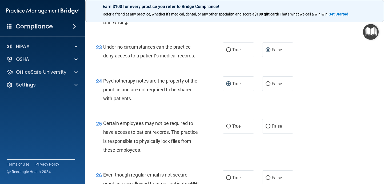
scroll to position [1195, 0]
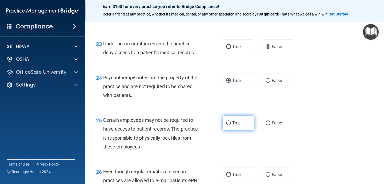
click at [227, 125] on input "True" at bounding box center [228, 123] width 5 height 4
radio input "true"
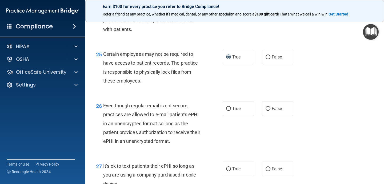
scroll to position [1261, 0]
click at [230, 110] on input "True" at bounding box center [228, 108] width 5 height 4
radio input "true"
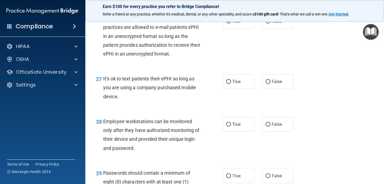
scroll to position [1351, 0]
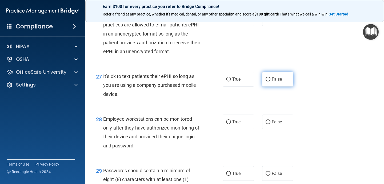
click at [266, 86] on label "False" at bounding box center [277, 79] width 31 height 15
click at [266, 81] on input "False" at bounding box center [267, 79] width 5 height 4
radio input "true"
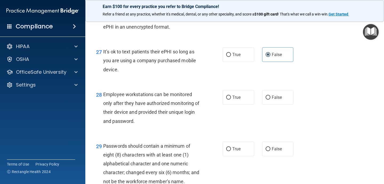
scroll to position [1378, 0]
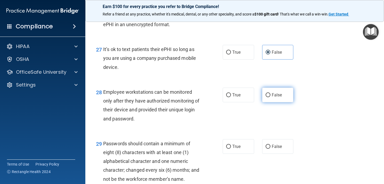
click at [267, 97] on input "False" at bounding box center [267, 95] width 5 height 4
radio input "true"
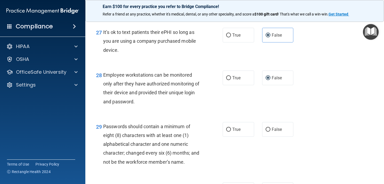
scroll to position [1401, 0]
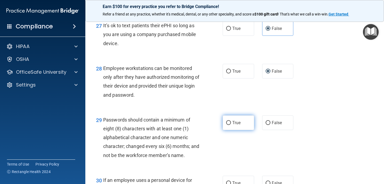
click at [228, 125] on input "True" at bounding box center [228, 123] width 5 height 4
radio input "true"
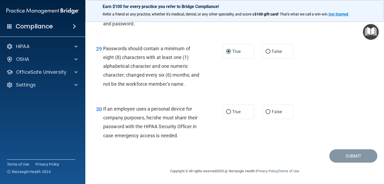
scroll to position [1481, 0]
click at [267, 113] on input "False" at bounding box center [267, 112] width 5 height 4
radio input "true"
click at [345, 155] on button "Submit" at bounding box center [353, 156] width 48 height 14
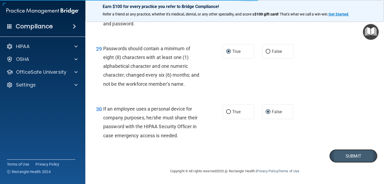
click at [345, 156] on button "Submit" at bounding box center [353, 156] width 48 height 14
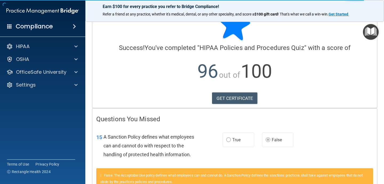
scroll to position [25, 0]
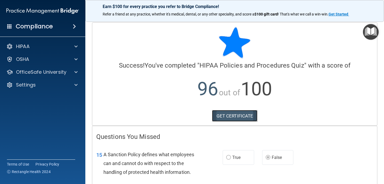
click at [234, 116] on link "GET CERTIFICATE" at bounding box center [235, 116] width 46 height 12
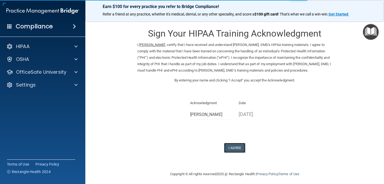
click at [238, 147] on button "I Agree" at bounding box center [234, 148] width 21 height 10
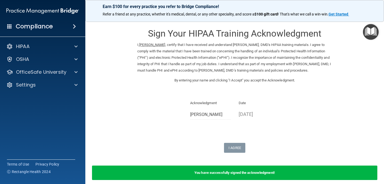
scroll to position [24, 0]
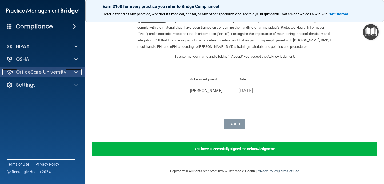
click at [75, 71] on span at bounding box center [75, 72] width 3 height 6
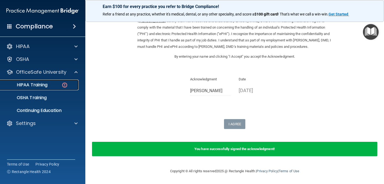
click at [65, 85] on img at bounding box center [64, 85] width 7 height 7
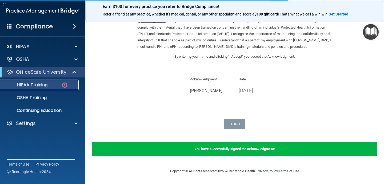
scroll to position [217, 0]
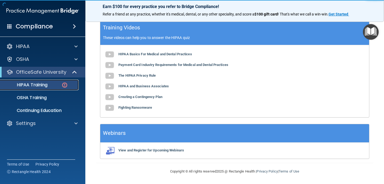
click at [64, 86] on img at bounding box center [64, 85] width 7 height 7
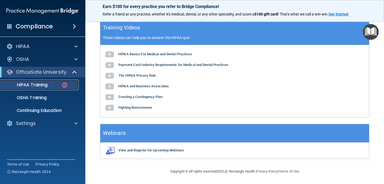
click at [64, 85] on img at bounding box center [64, 85] width 7 height 7
click at [38, 85] on p "HIPAA Training" at bounding box center [25, 84] width 44 height 5
click at [60, 72] on p "OfficeSafe University" at bounding box center [41, 72] width 50 height 6
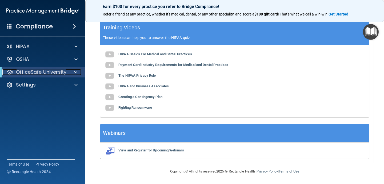
click at [62, 73] on p "OfficeSafe University" at bounding box center [41, 72] width 50 height 6
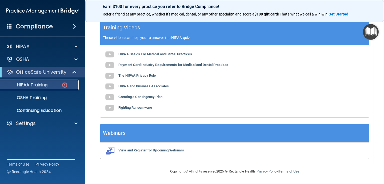
click at [65, 84] on img at bounding box center [64, 85] width 7 height 7
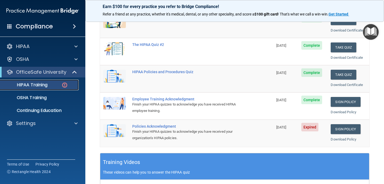
scroll to position [83, 0]
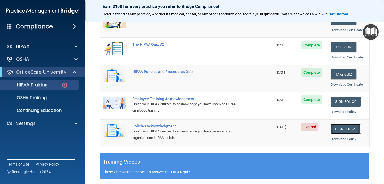
click at [346, 127] on link "Sign Policy" at bounding box center [345, 129] width 30 height 10
click at [346, 130] on link "Sign Policy" at bounding box center [345, 129] width 30 height 10
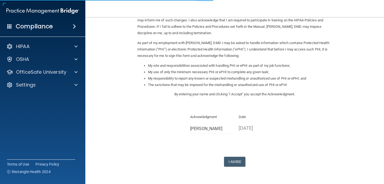
scroll to position [60, 0]
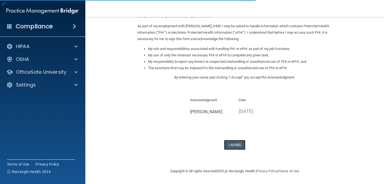
click at [232, 145] on button "I Agree" at bounding box center [234, 145] width 21 height 10
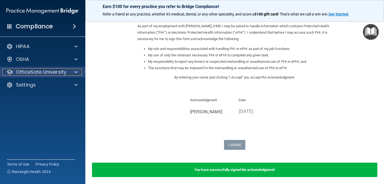
click at [73, 74] on div at bounding box center [74, 72] width 13 height 6
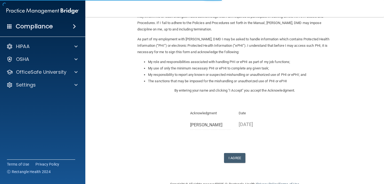
scroll to position [60, 0]
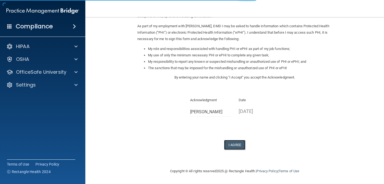
click at [233, 145] on button "I Agree" at bounding box center [234, 145] width 21 height 10
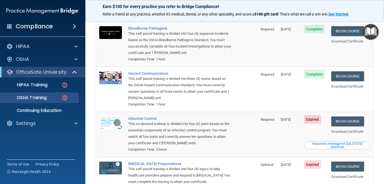
scroll to position [93, 0]
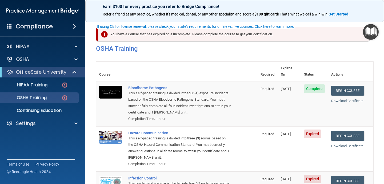
scroll to position [31, 0]
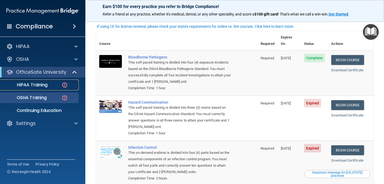
click at [65, 85] on img at bounding box center [64, 85] width 7 height 7
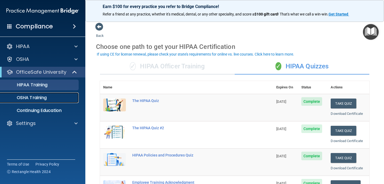
click at [39, 98] on p "OSHA Training" at bounding box center [24, 97] width 43 height 5
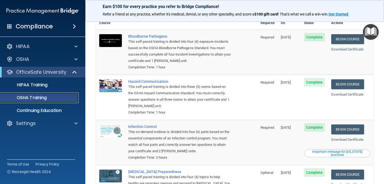
scroll to position [36, 0]
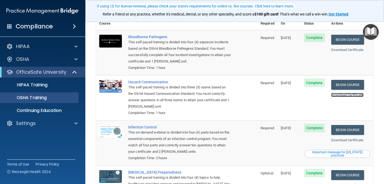
click at [351, 93] on link "Download Certificate" at bounding box center [347, 95] width 32 height 4
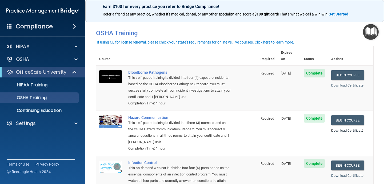
scroll to position [0, 0]
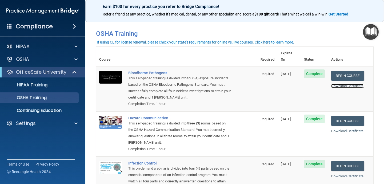
click at [350, 84] on link "Download Certificate" at bounding box center [347, 86] width 32 height 4
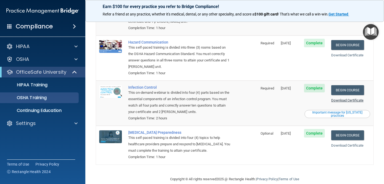
scroll to position [76, 0]
click at [350, 98] on link "Download Certificate" at bounding box center [347, 100] width 32 height 4
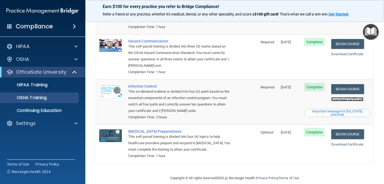
scroll to position [78, 0]
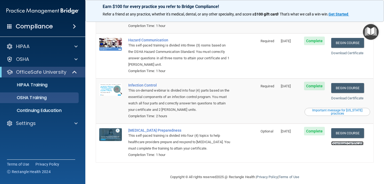
click at [351, 141] on link "Download Certificate" at bounding box center [347, 143] width 32 height 4
click at [38, 84] on p "HIPAA Training" at bounding box center [25, 84] width 44 height 5
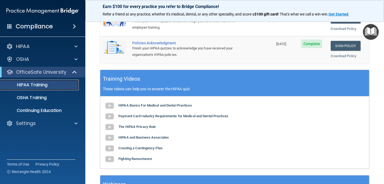
scroll to position [167, 0]
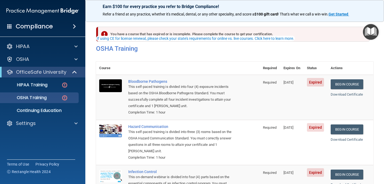
scroll to position [19, 0]
